Goal: Task Accomplishment & Management: Complete application form

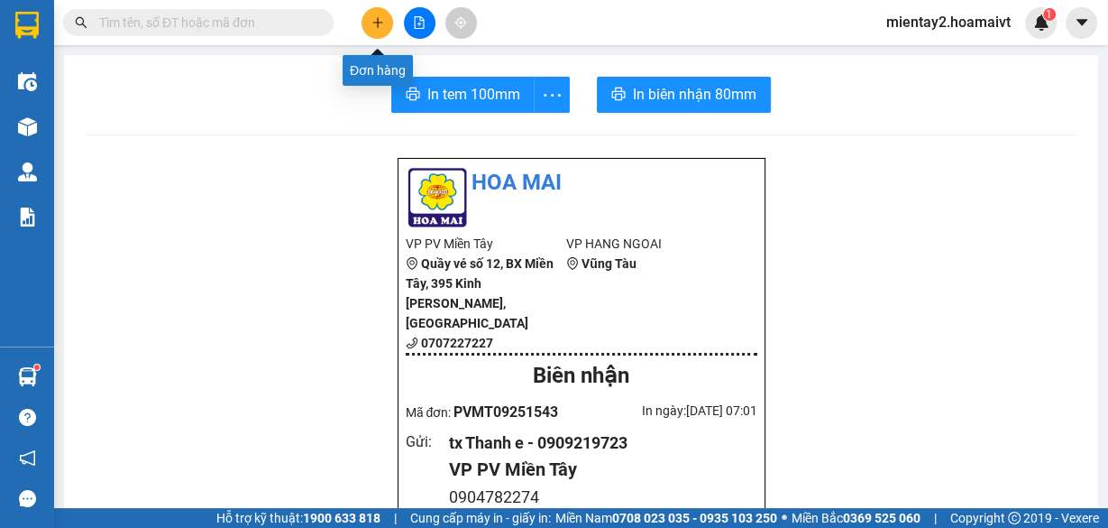
click at [376, 24] on icon "plus" at bounding box center [378, 22] width 13 height 13
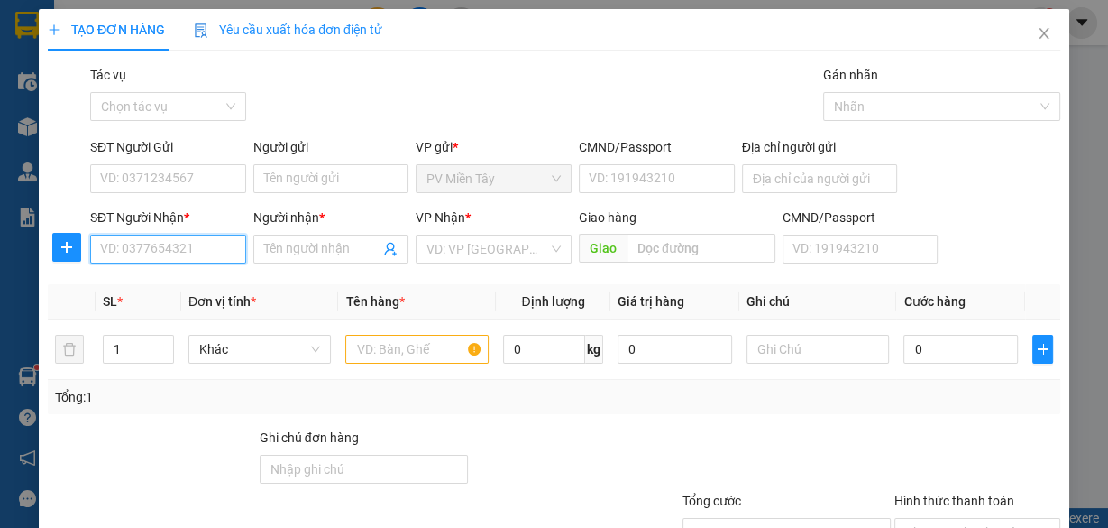
click at [195, 257] on input "SĐT Người Nhận *" at bounding box center [168, 248] width 156 height 29
type input "03689300"
click at [192, 286] on div "0368930058 - TUẤN" at bounding box center [166, 284] width 133 height 20
type input "0938243004 Thuyen"
type input "0368930058"
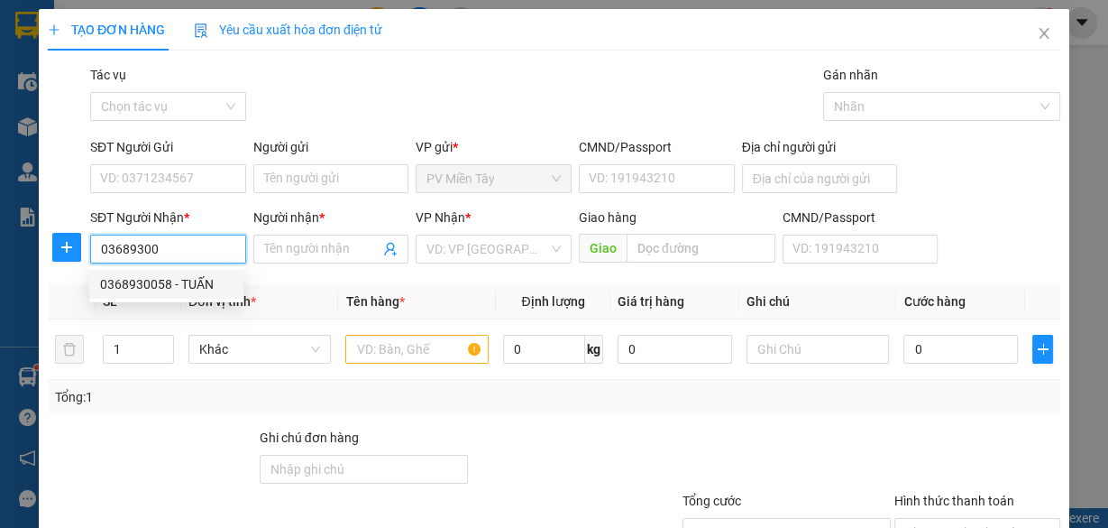
type input "TUẤN"
type input "Co May"
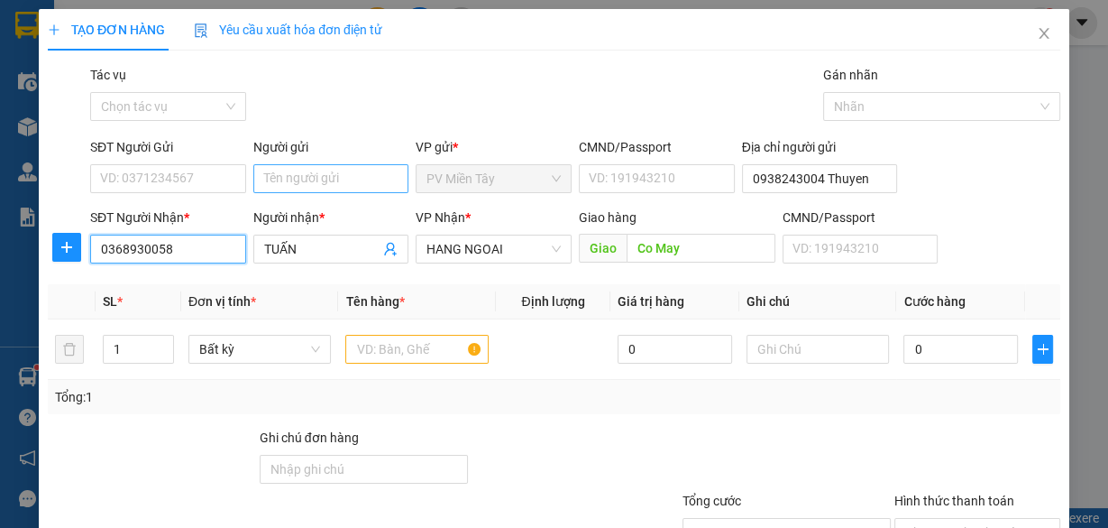
type input "0368930058"
drag, startPoint x: 303, startPoint y: 184, endPoint x: 292, endPoint y: 183, distance: 10.9
click at [303, 183] on input "Người gửi" at bounding box center [331, 178] width 156 height 29
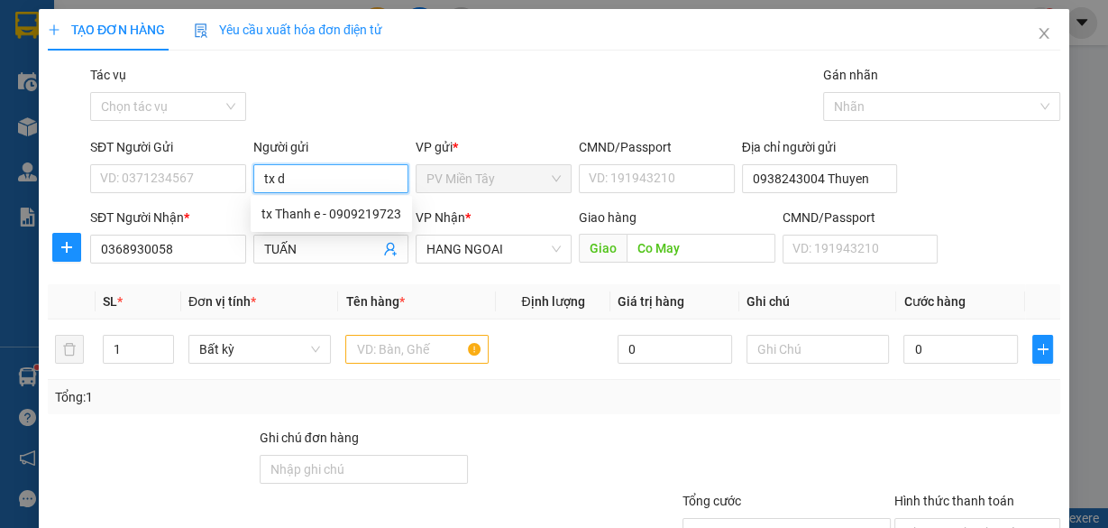
type input "tx du"
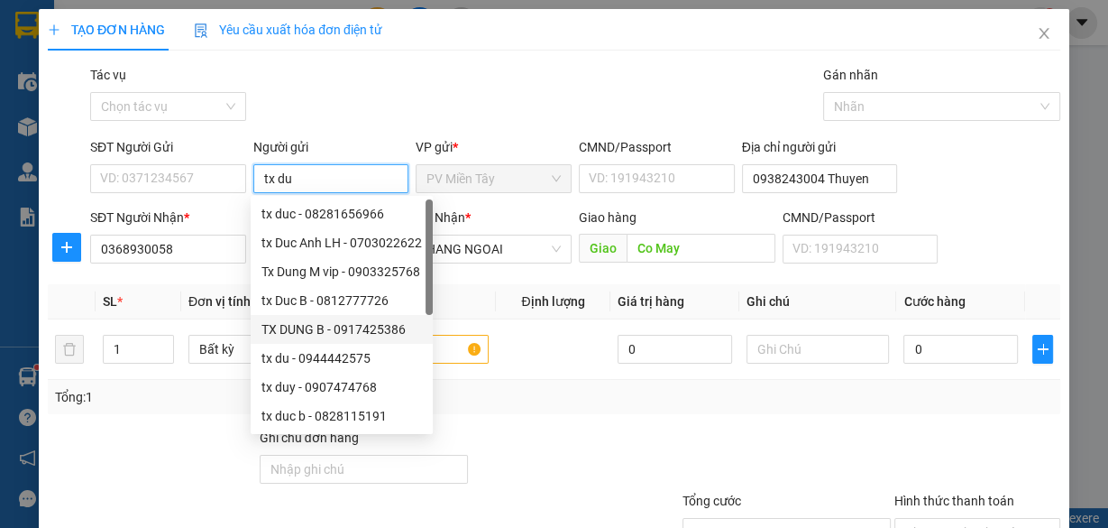
scroll to position [58, 0]
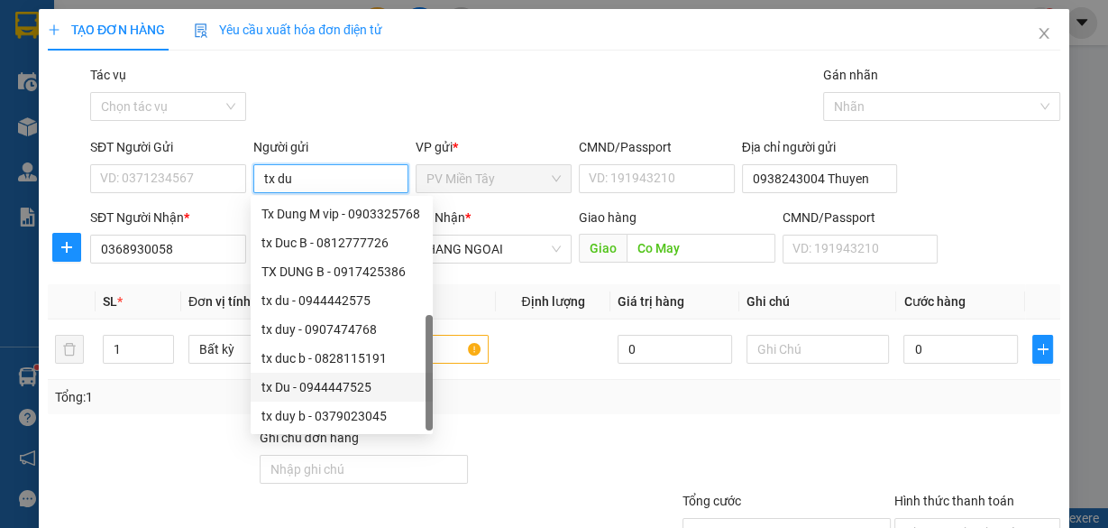
click at [322, 381] on div "tx Du - 0944447525" at bounding box center [342, 387] width 161 height 20
type input "0944447525"
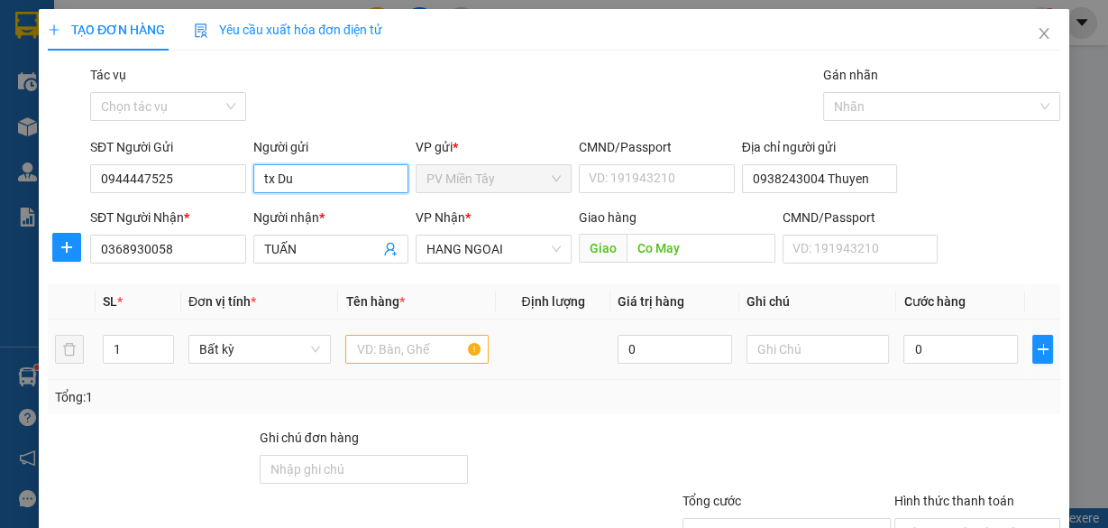
type input "tx Du"
click at [433, 354] on input "text" at bounding box center [416, 349] width 143 height 29
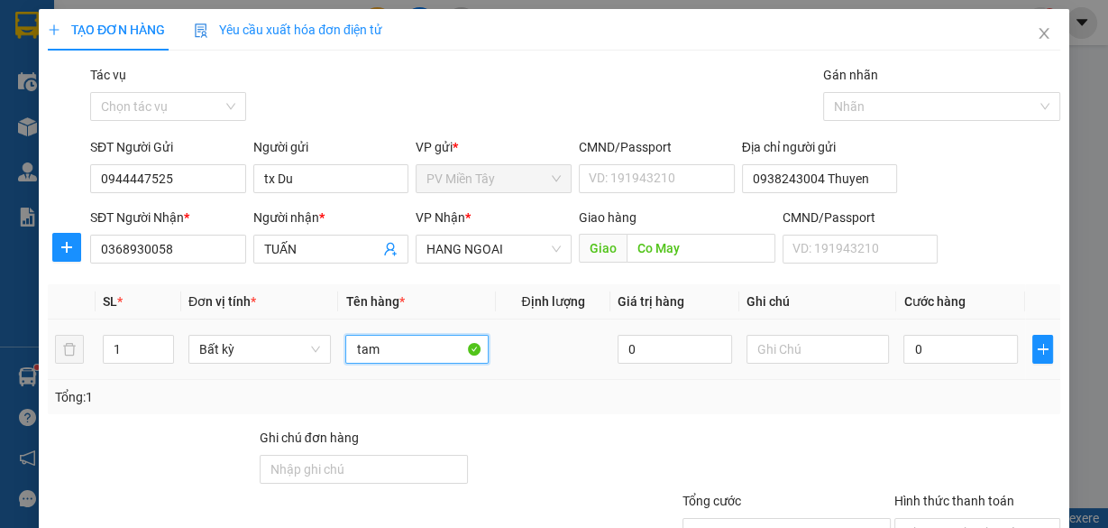
type input "tam"
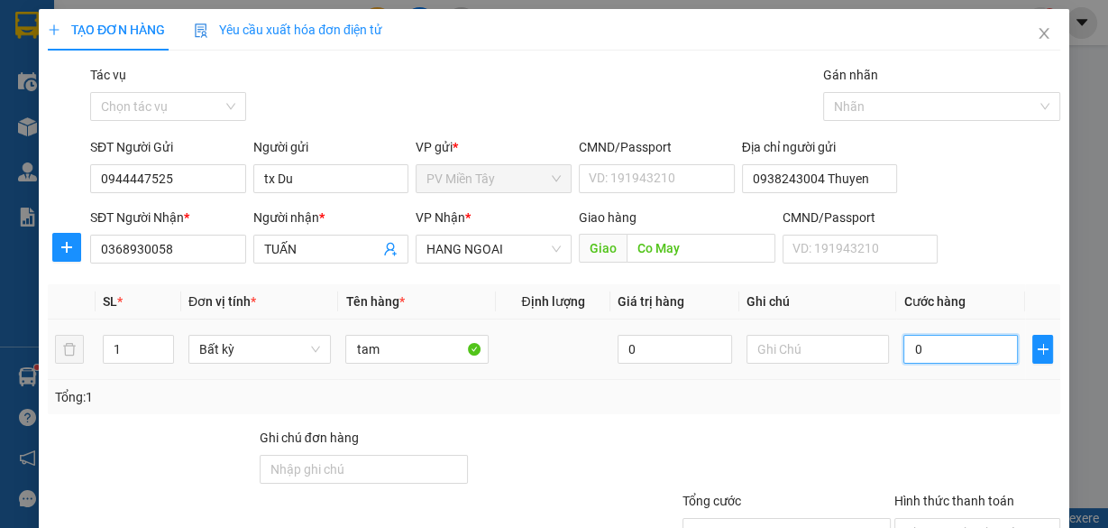
click at [930, 354] on input "0" at bounding box center [961, 349] width 115 height 29
type input "4"
type input "40"
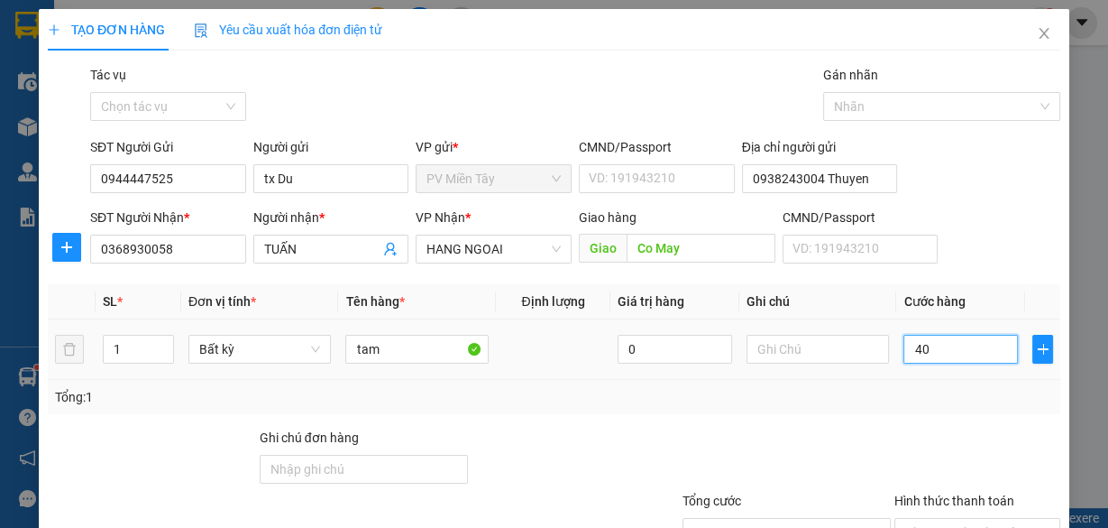
type input "40"
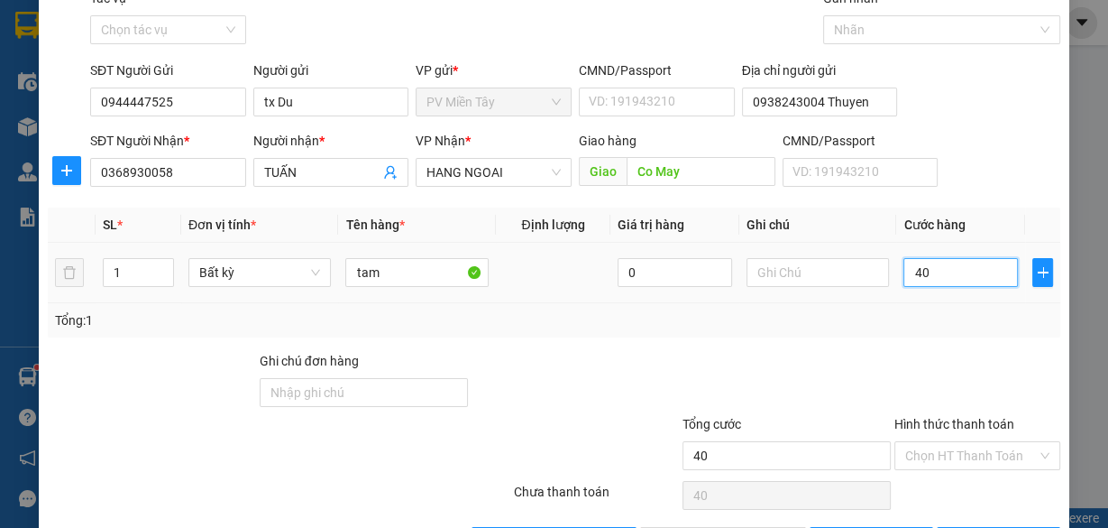
scroll to position [137, 0]
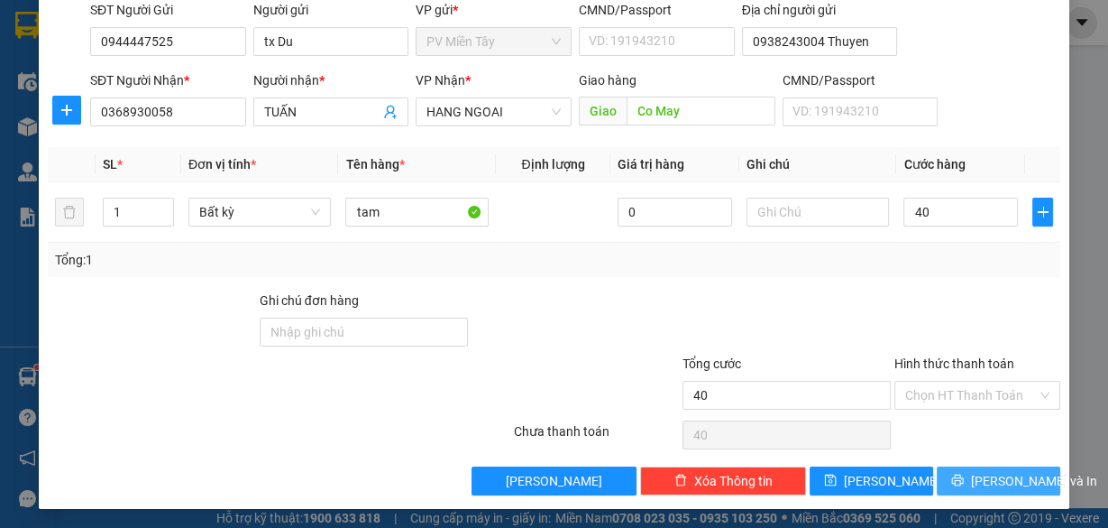
type input "40.000"
click at [1010, 482] on span "[PERSON_NAME] và In" at bounding box center [1034, 481] width 126 height 20
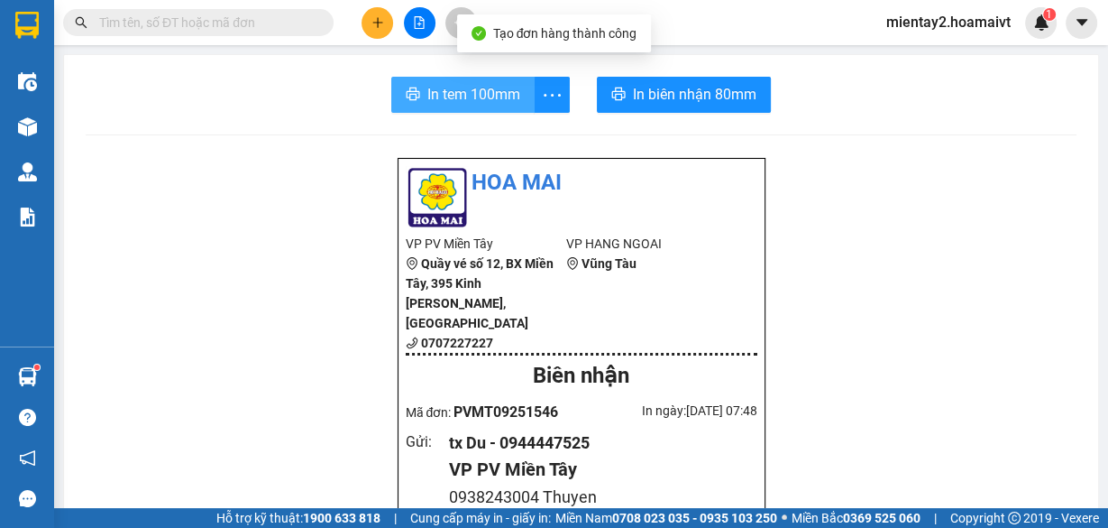
click at [509, 98] on span "In tem 100mm" at bounding box center [473, 94] width 93 height 23
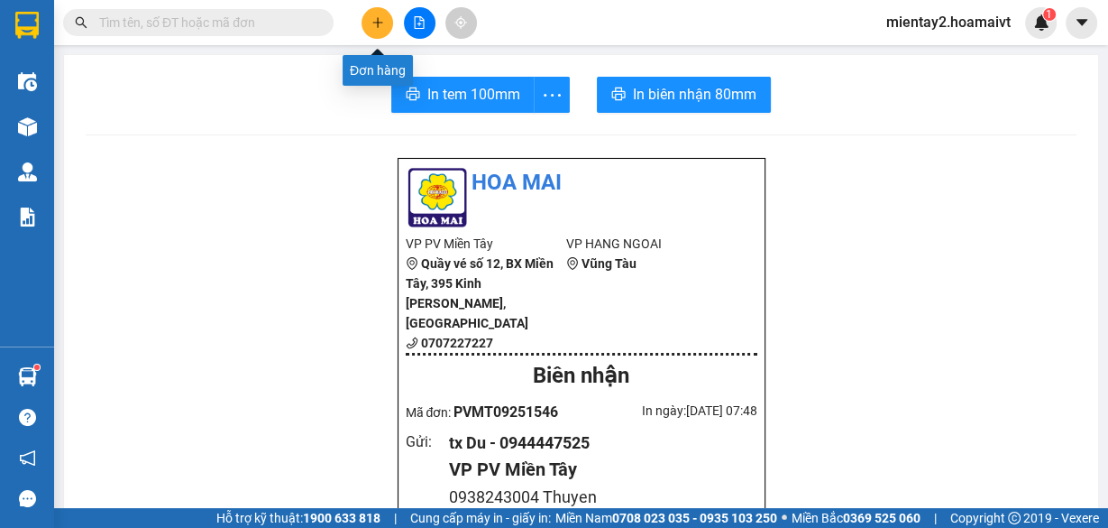
click at [370, 20] on button at bounding box center [378, 23] width 32 height 32
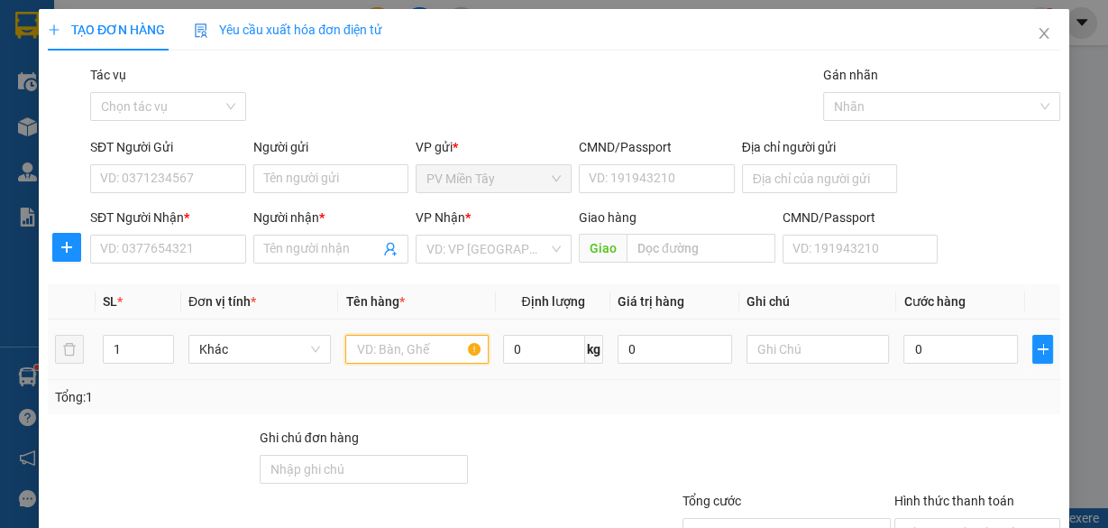
click at [392, 348] on input "text" at bounding box center [416, 349] width 143 height 29
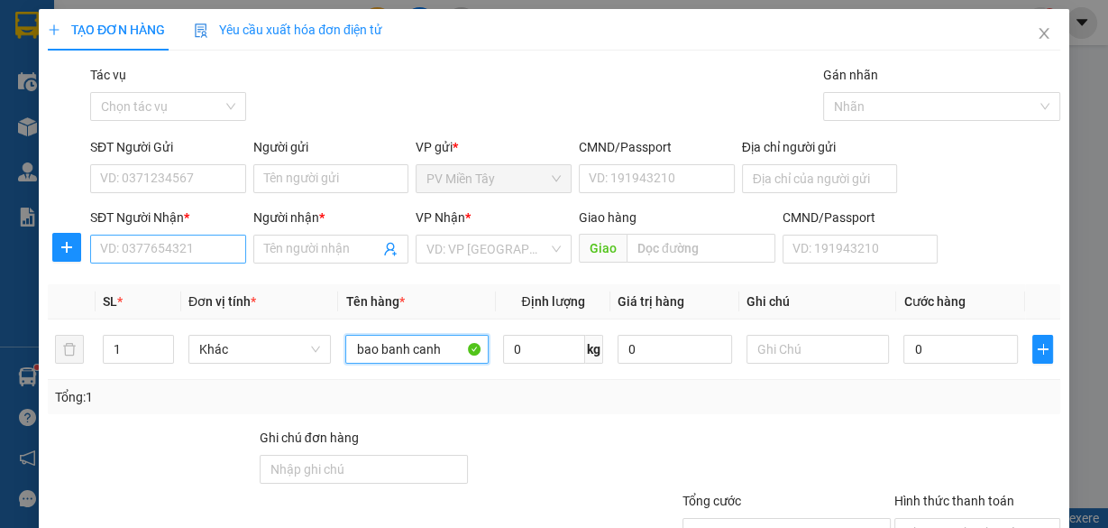
type input "bao banh canh"
click at [188, 256] on input "SĐT Người Nhận *" at bounding box center [168, 248] width 156 height 29
type input "09092314"
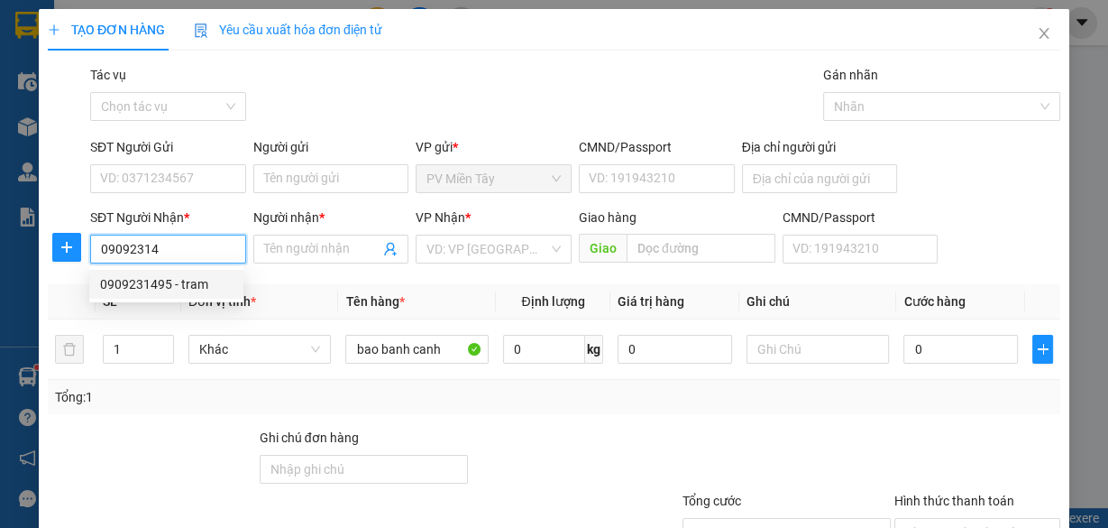
click at [153, 283] on div "0909231495 - tram" at bounding box center [166, 284] width 133 height 20
type input "0934167515 y"
type input "0909231495"
type input "tram"
type input "hai son"
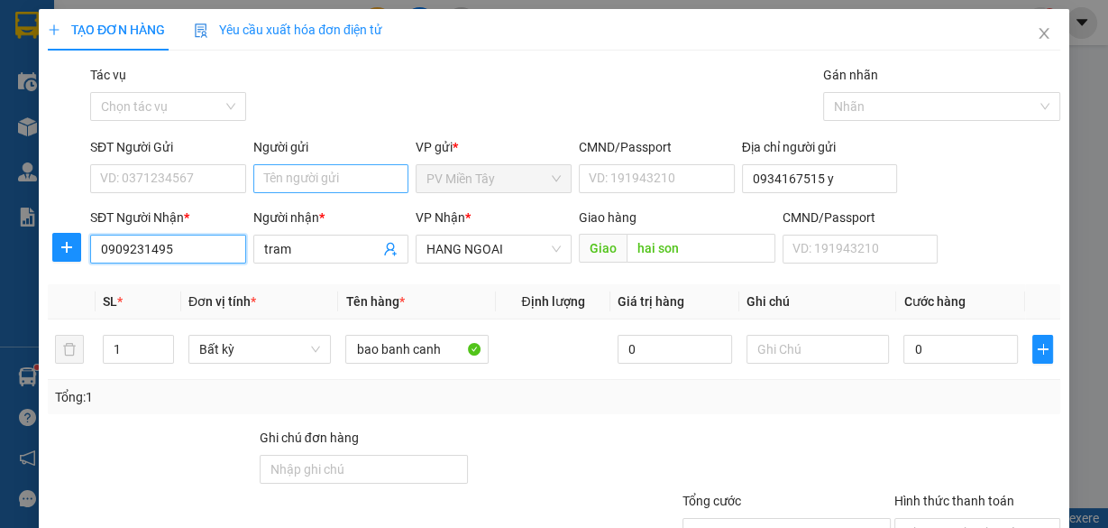
type input "0909231495"
click at [291, 172] on input "Người gửi" at bounding box center [331, 178] width 156 height 29
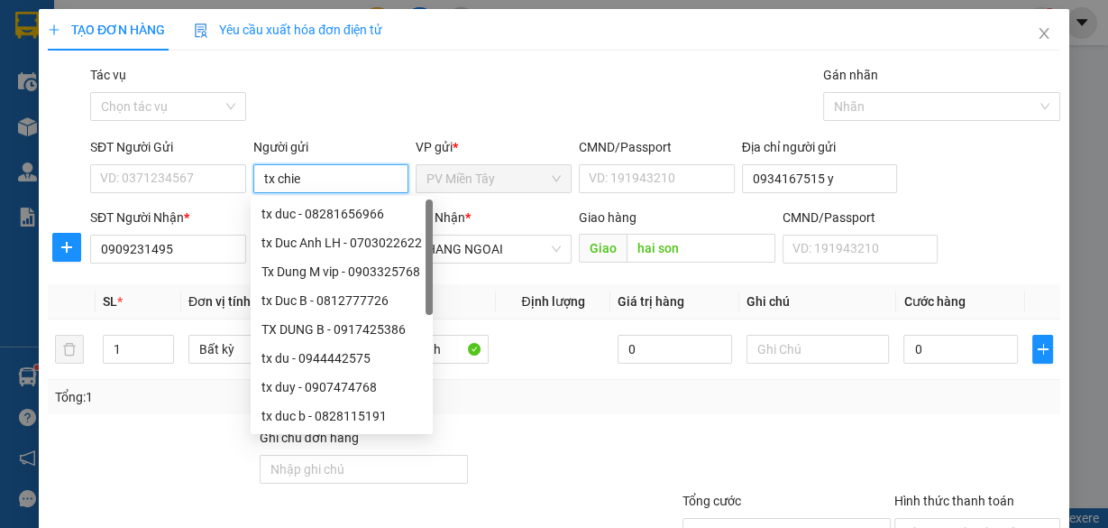
type input "tx chien"
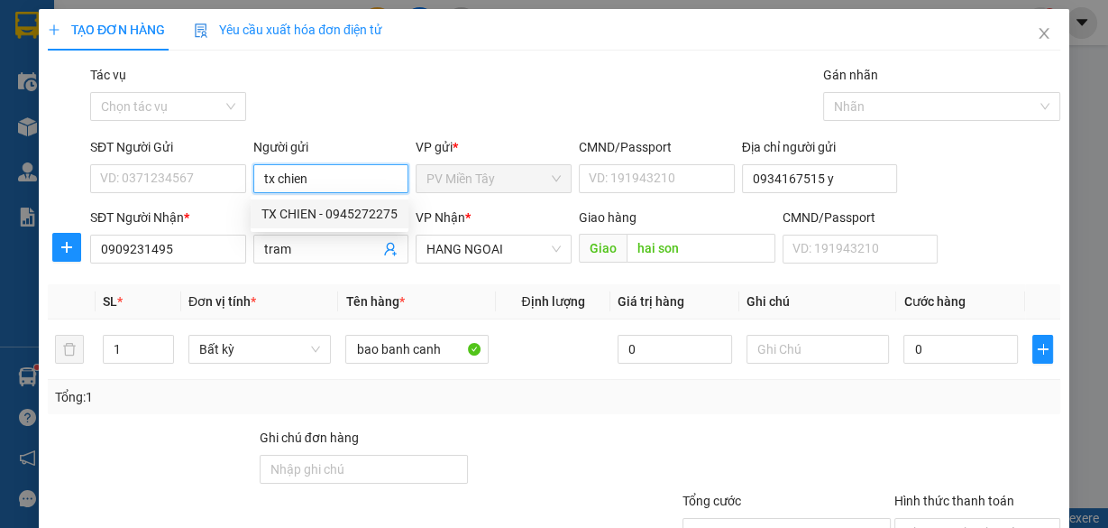
click at [334, 207] on div "TX CHIEN - 0945272275" at bounding box center [330, 214] width 136 height 20
type input "0945272275"
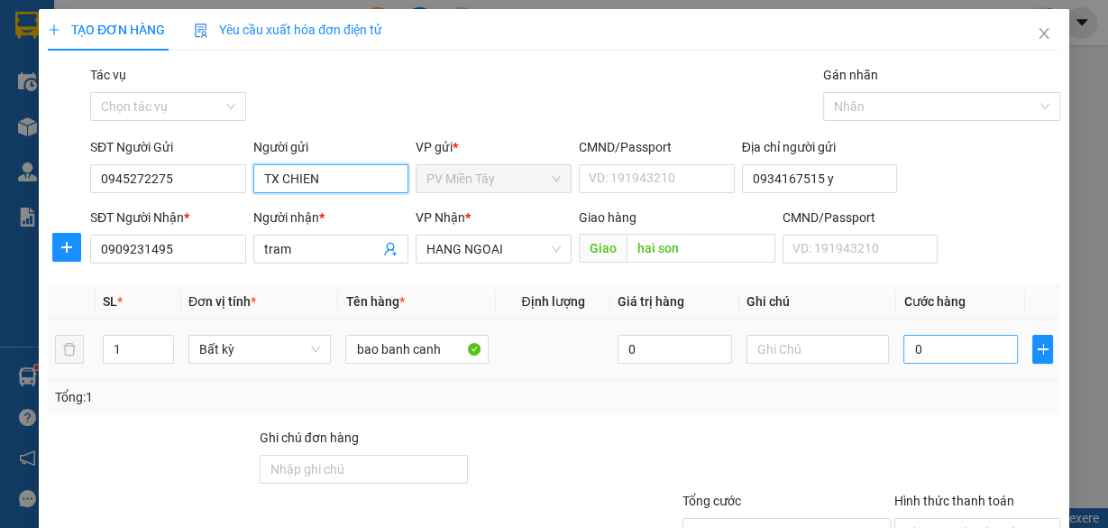
type input "TX CHIEN"
click at [936, 350] on input "0" at bounding box center [961, 349] width 115 height 29
type input "6"
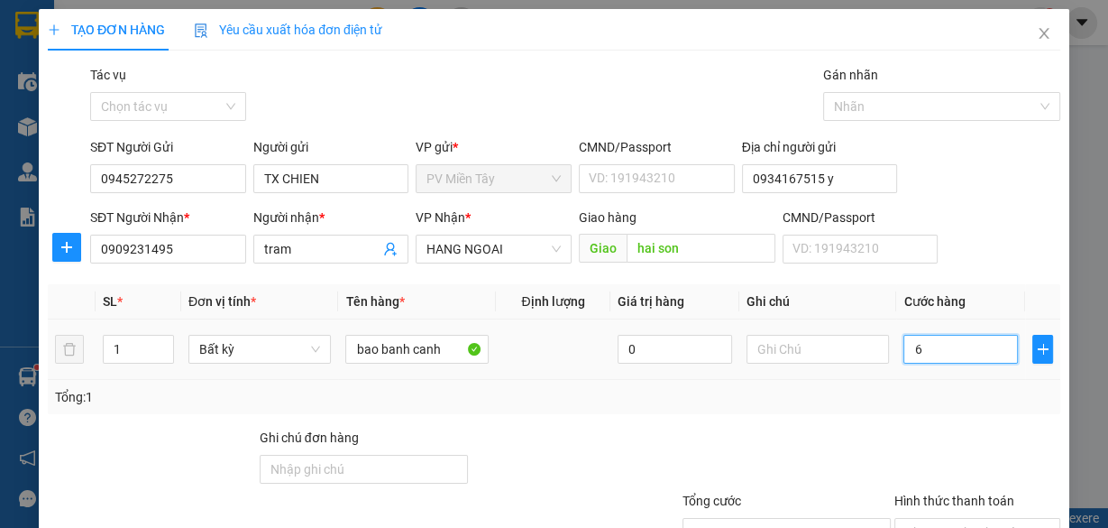
type input "60"
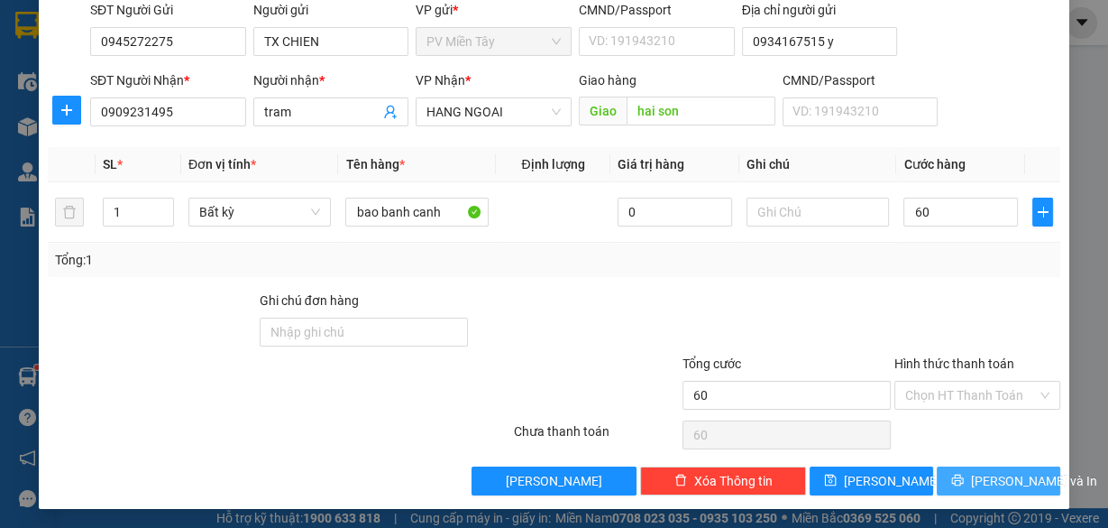
type input "60.000"
click at [999, 473] on span "[PERSON_NAME] và In" at bounding box center [1034, 481] width 126 height 20
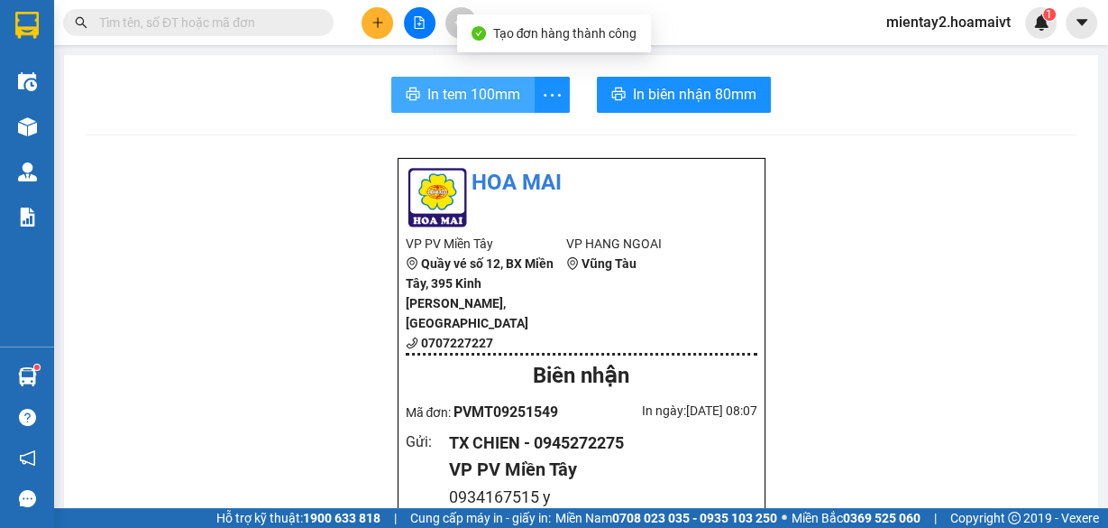
click at [479, 89] on span "In tem 100mm" at bounding box center [473, 94] width 93 height 23
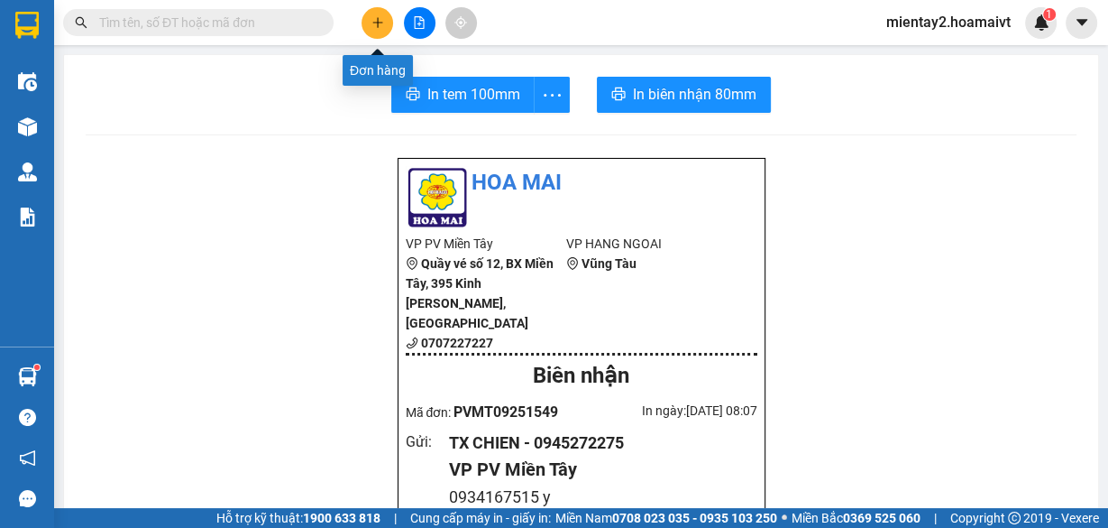
click at [368, 23] on button at bounding box center [378, 23] width 32 height 32
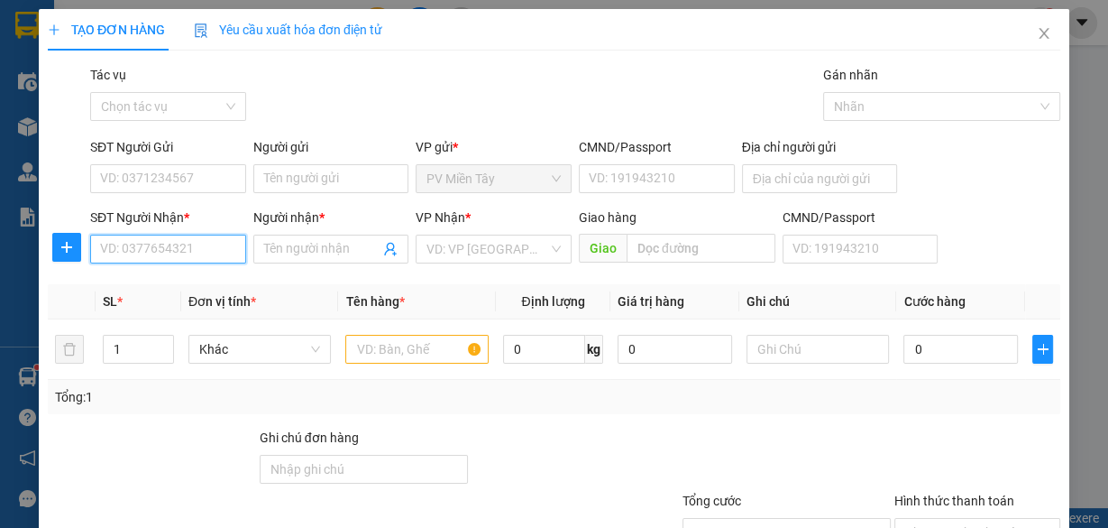
click at [202, 248] on input "SĐT Người Nhận *" at bounding box center [168, 248] width 156 height 29
type input "0707445930"
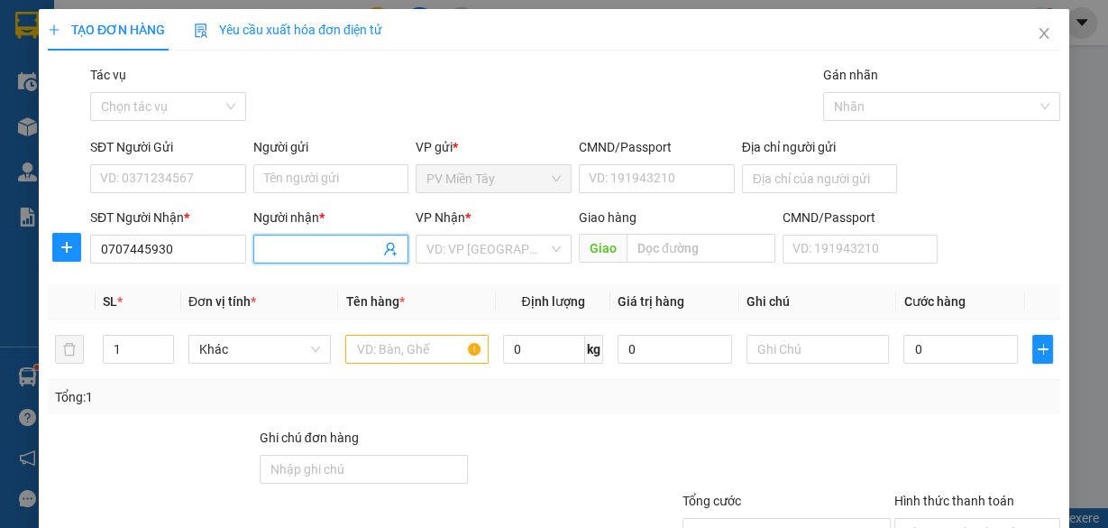
click at [306, 243] on input "Người nhận *" at bounding box center [322, 249] width 116 height 20
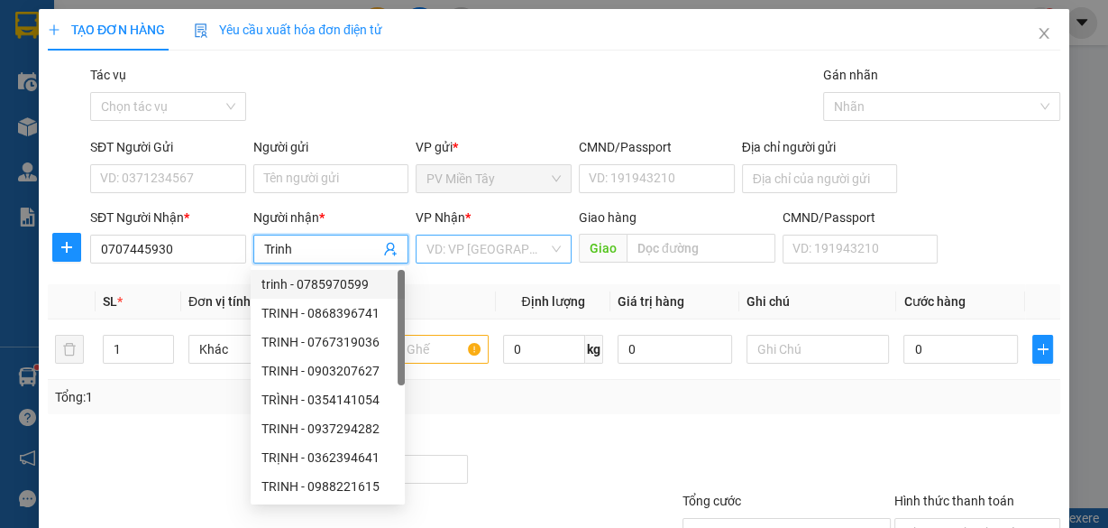
type input "Trinh"
click at [471, 236] on input "search" at bounding box center [488, 248] width 122 height 27
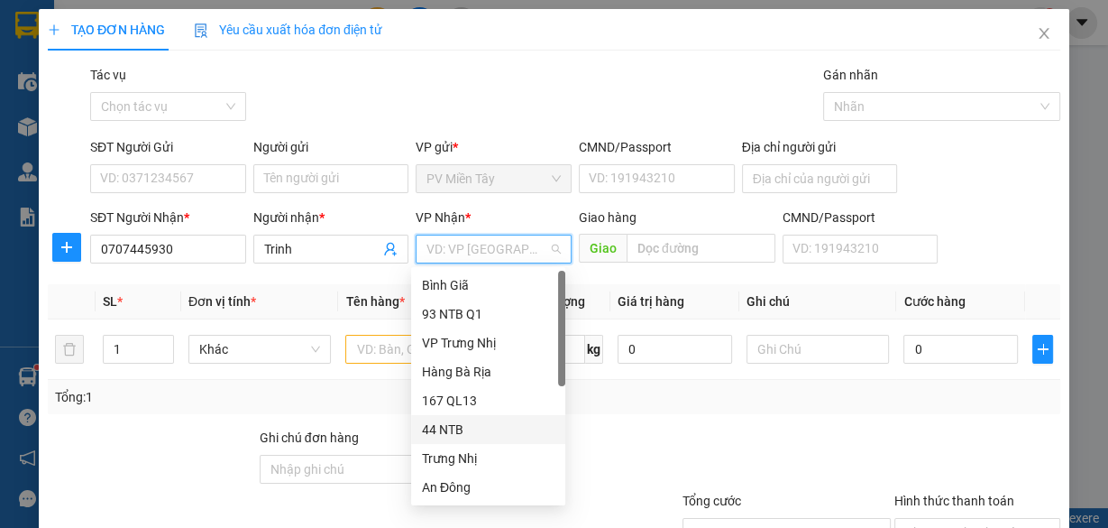
scroll to position [144, 0]
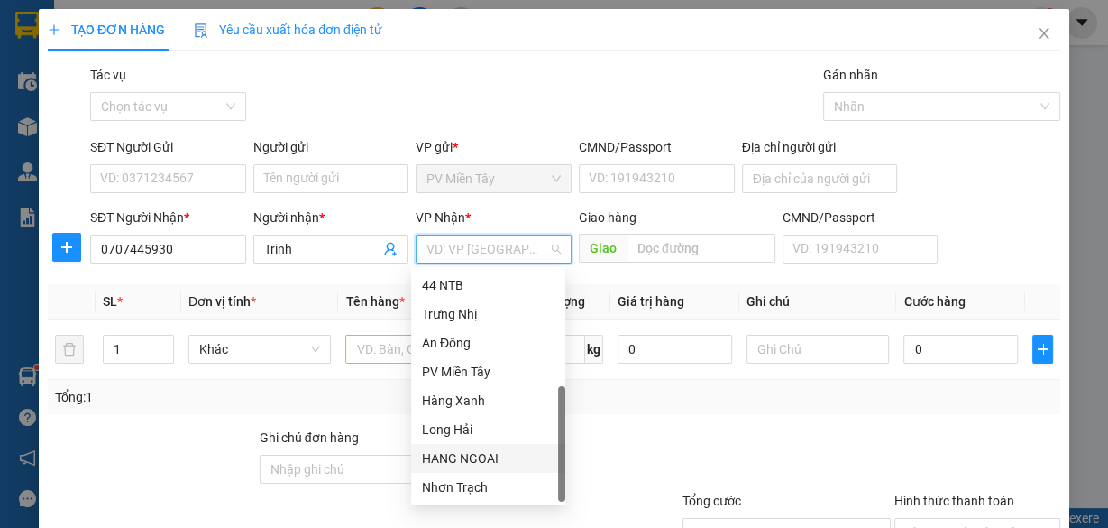
click at [492, 454] on div "HANG NGOAI" at bounding box center [488, 458] width 133 height 20
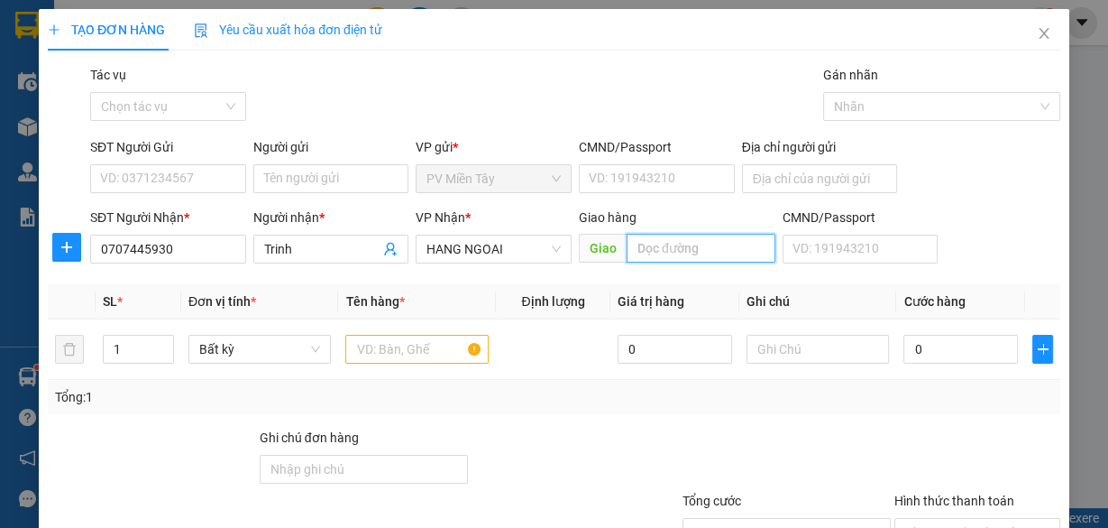
click at [680, 244] on input "text" at bounding box center [701, 248] width 149 height 29
type input "cho ngoc ha"
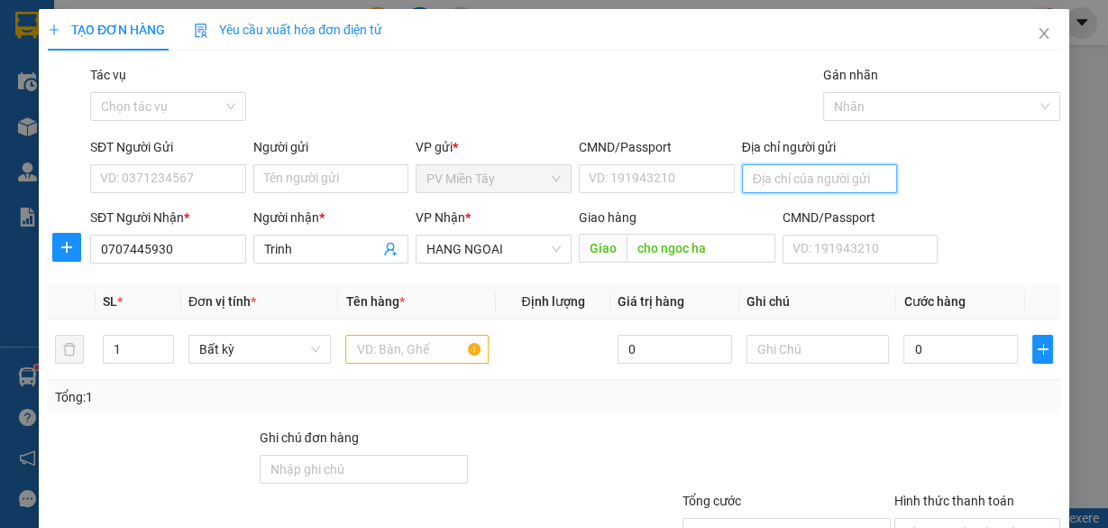
click at [759, 179] on input "Địa chỉ người gửi" at bounding box center [820, 178] width 156 height 29
type input "0908855104 [PERSON_NAME]"
click at [322, 161] on div "Người gửi" at bounding box center [331, 150] width 156 height 27
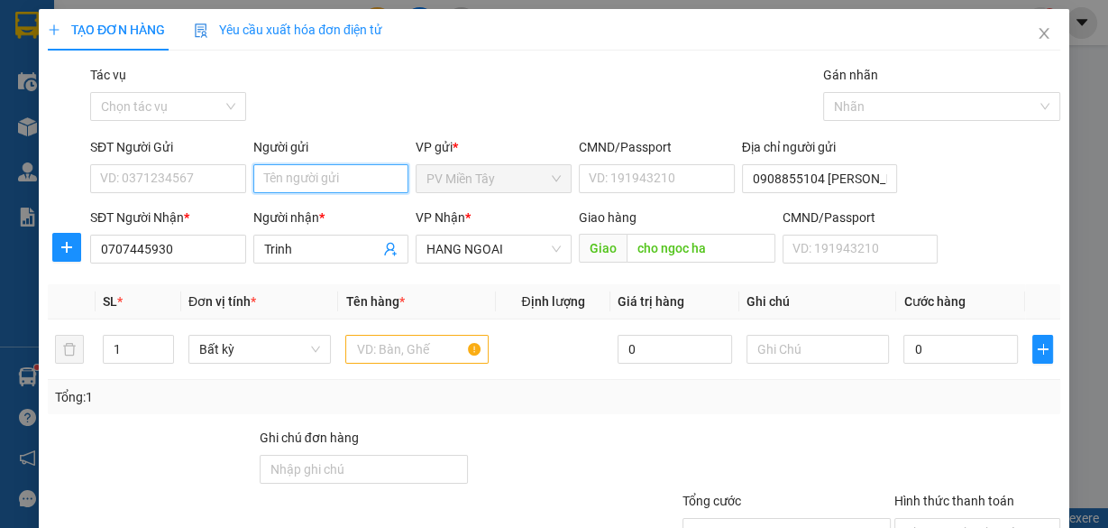
click at [331, 183] on input "Người gửi" at bounding box center [331, 178] width 156 height 29
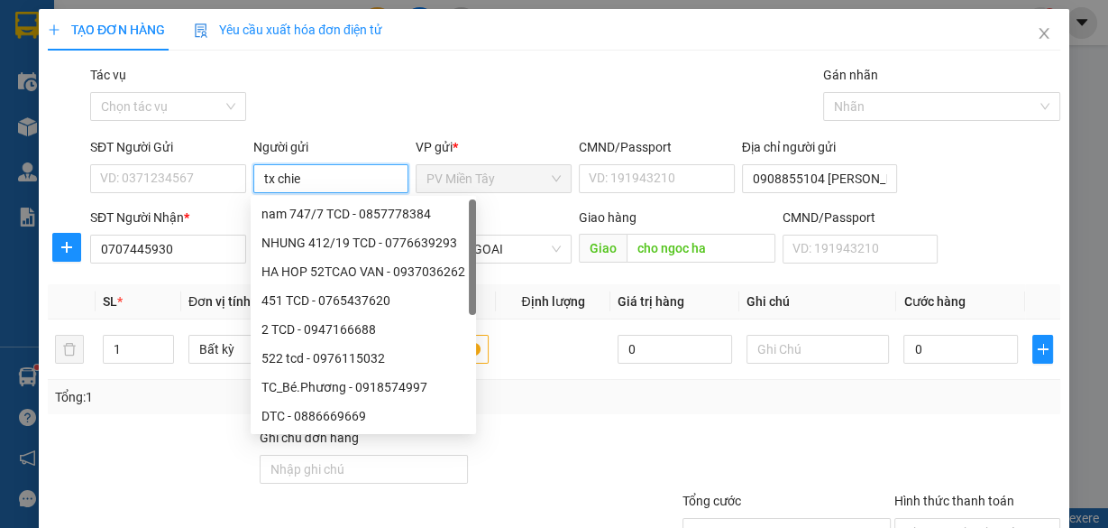
type input "tx chien"
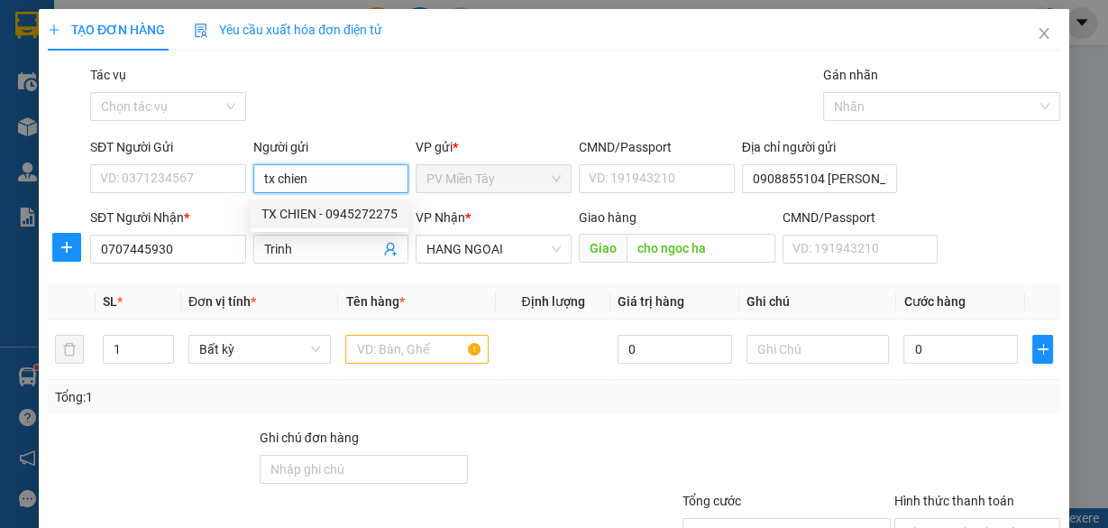
click at [343, 211] on div "TX CHIEN - 0945272275" at bounding box center [330, 214] width 136 height 20
type input "0945272275"
type input "TX CHIEN"
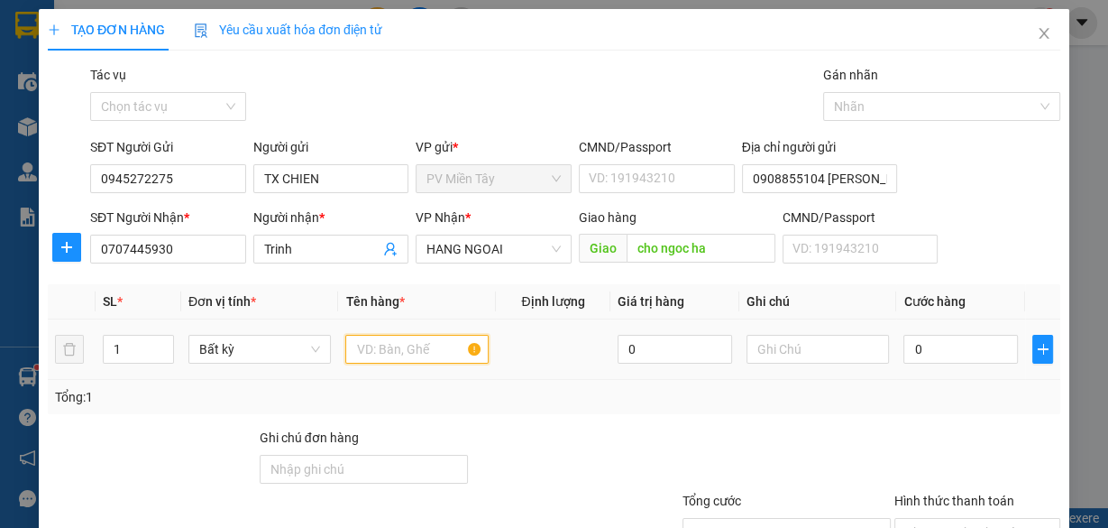
click at [390, 345] on input "text" at bounding box center [416, 349] width 143 height 29
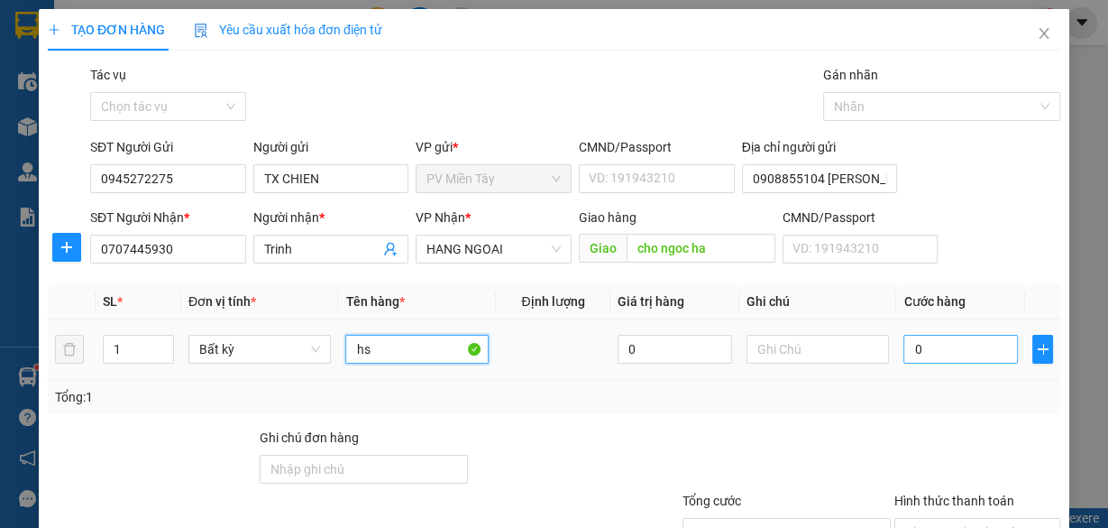
type input "hs"
click at [930, 349] on input "0" at bounding box center [961, 349] width 115 height 29
type input "4"
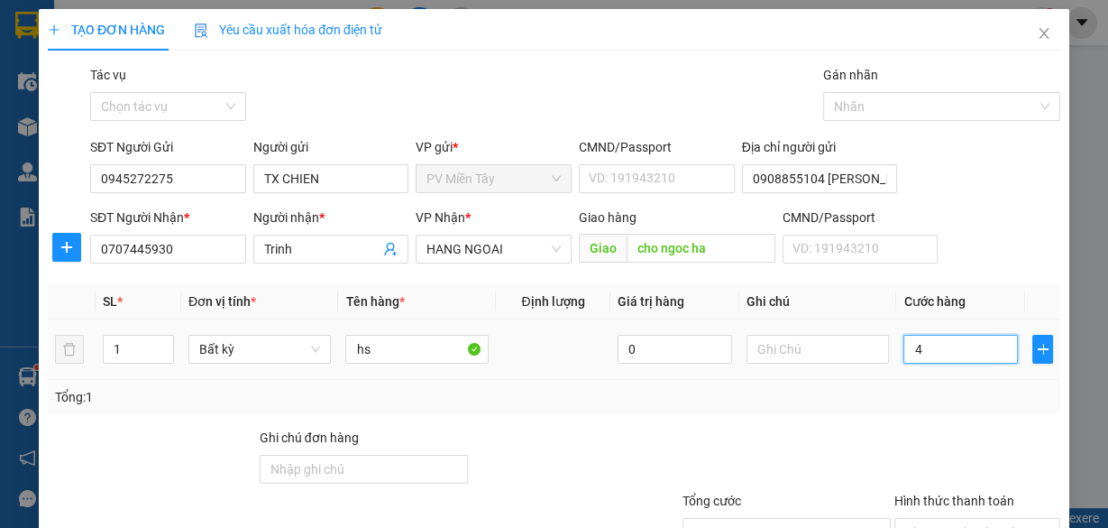
type input "40"
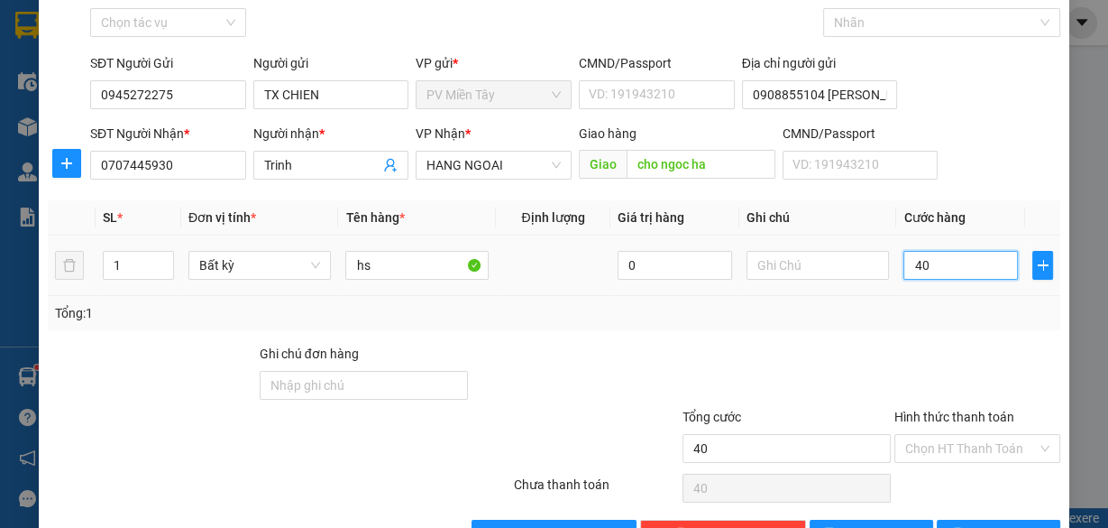
scroll to position [137, 0]
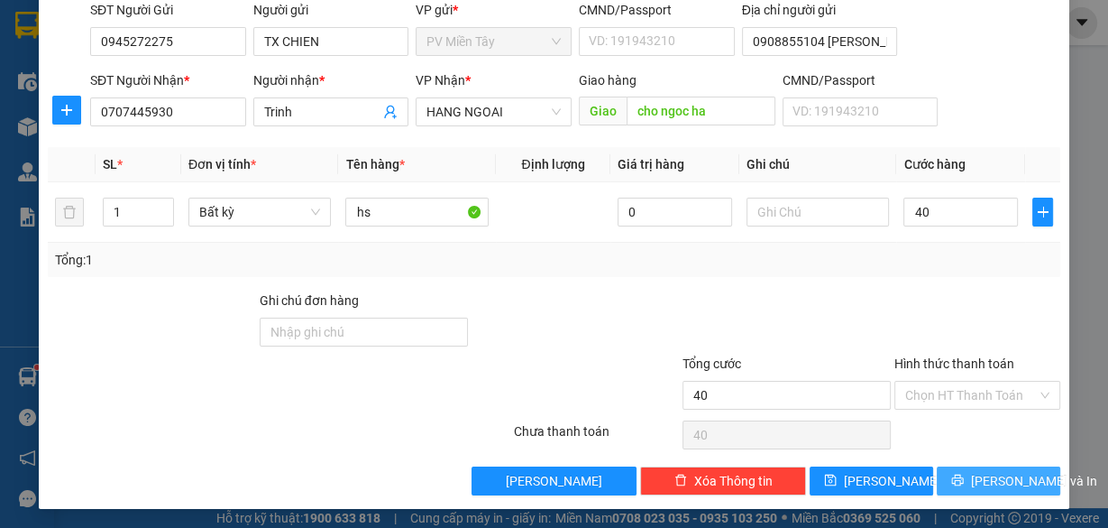
type input "40.000"
click at [976, 474] on span "[PERSON_NAME] và In" at bounding box center [1034, 481] width 126 height 20
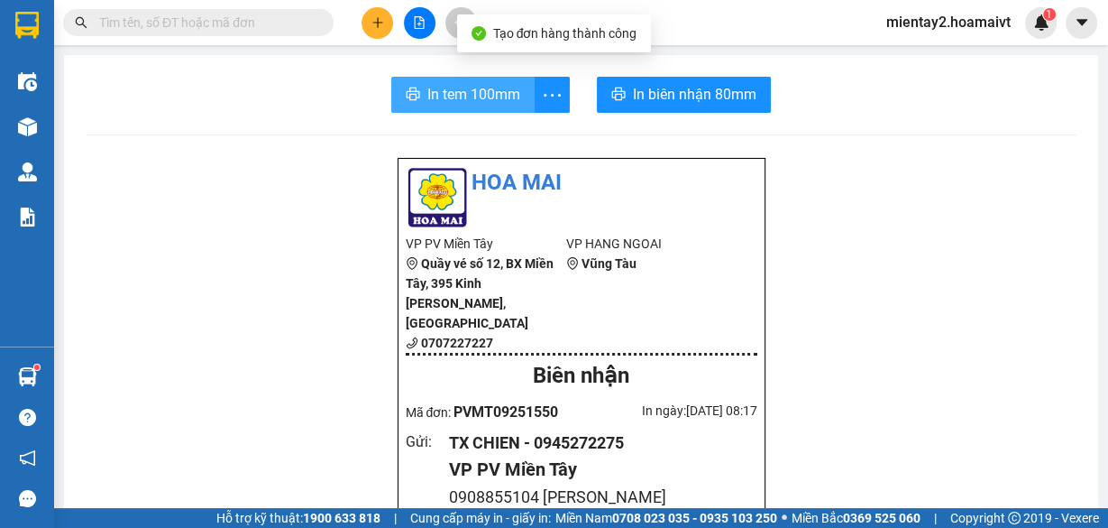
click at [482, 103] on span "In tem 100mm" at bounding box center [473, 94] width 93 height 23
